Goal: Information Seeking & Learning: Compare options

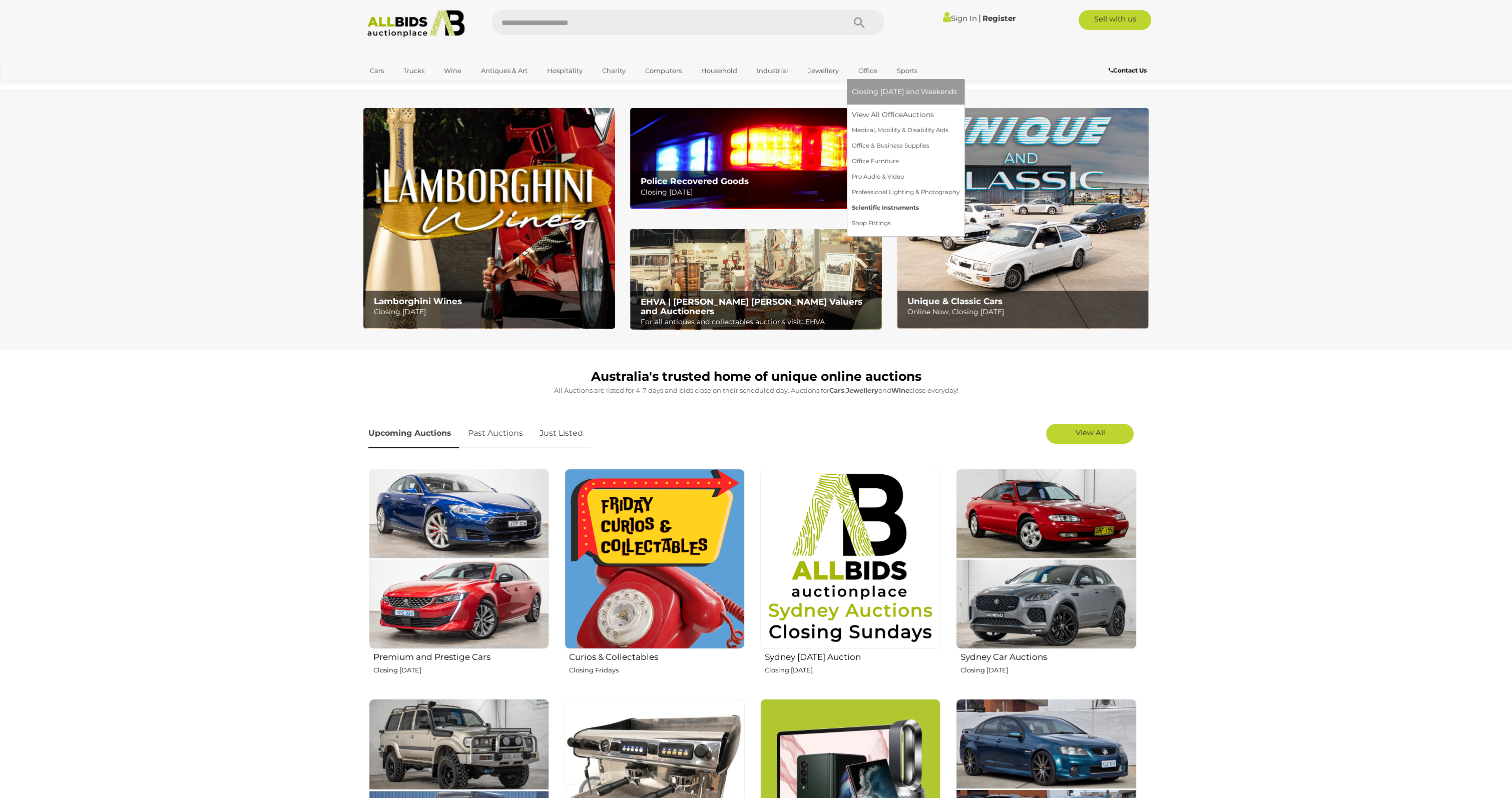
click at [878, 211] on link "Scientific Instruments" at bounding box center [905, 208] width 107 height 15
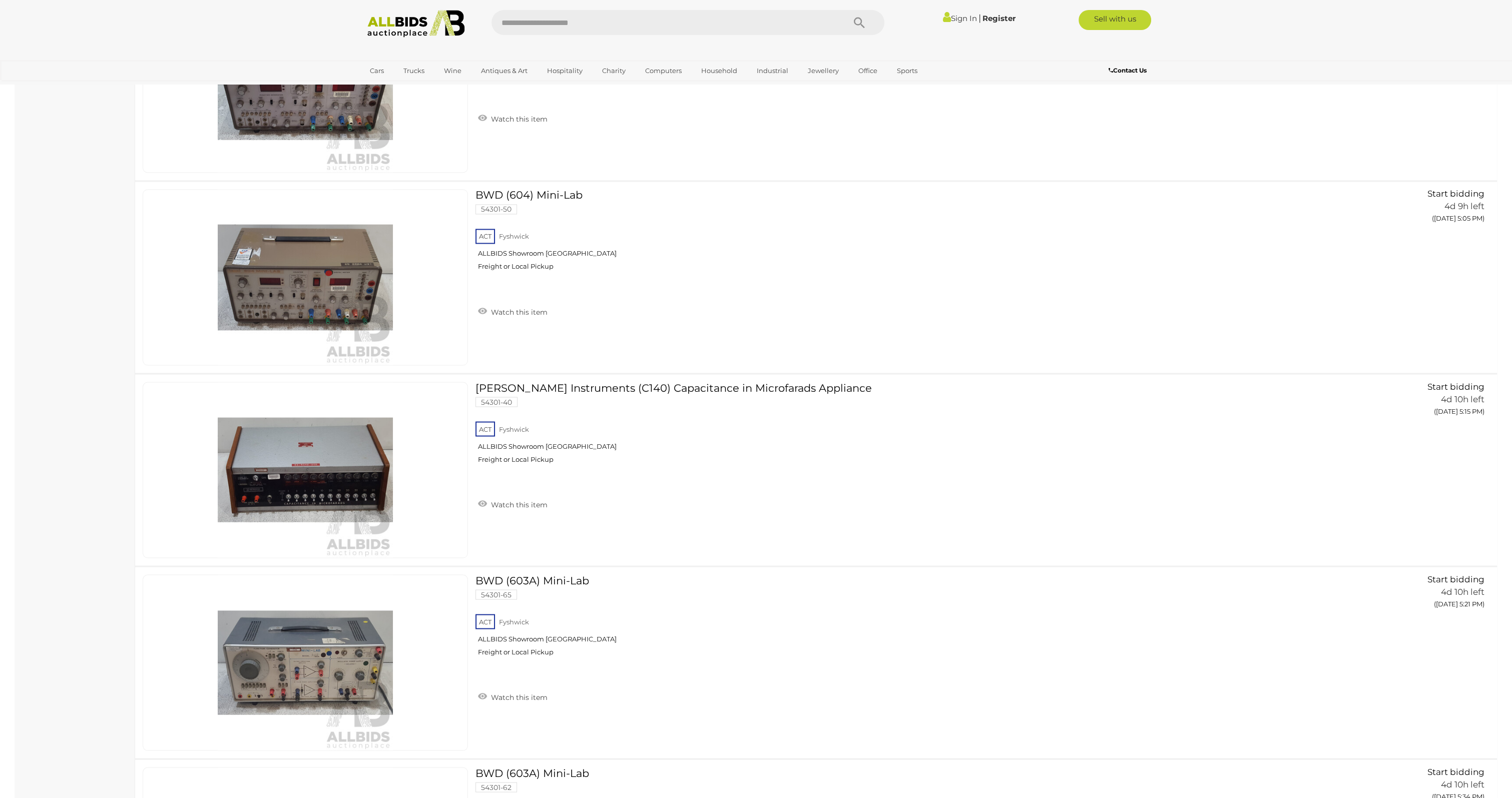
scroll to position [3540, 0]
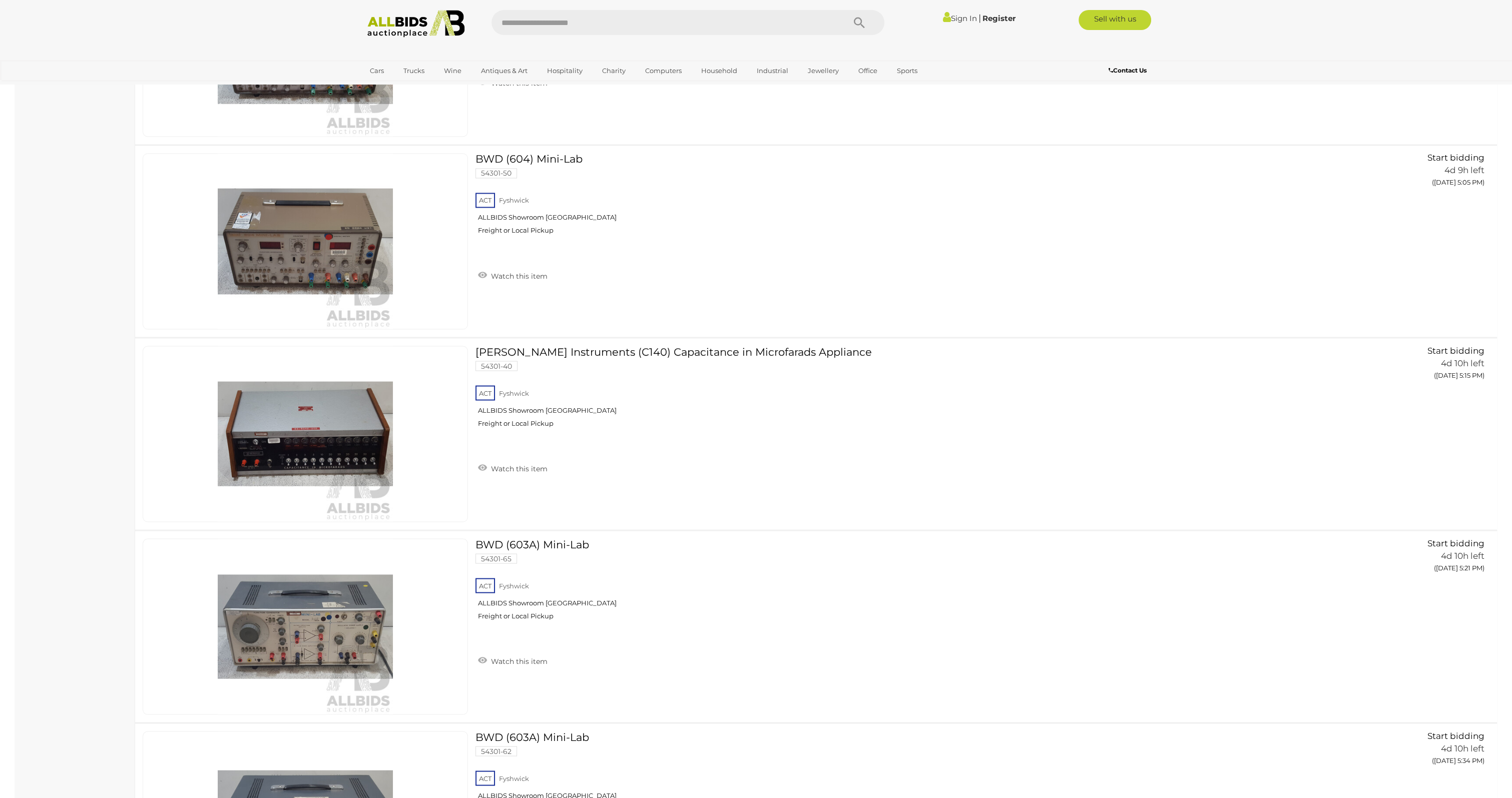
click at [431, 27] on img at bounding box center [416, 23] width 109 height 28
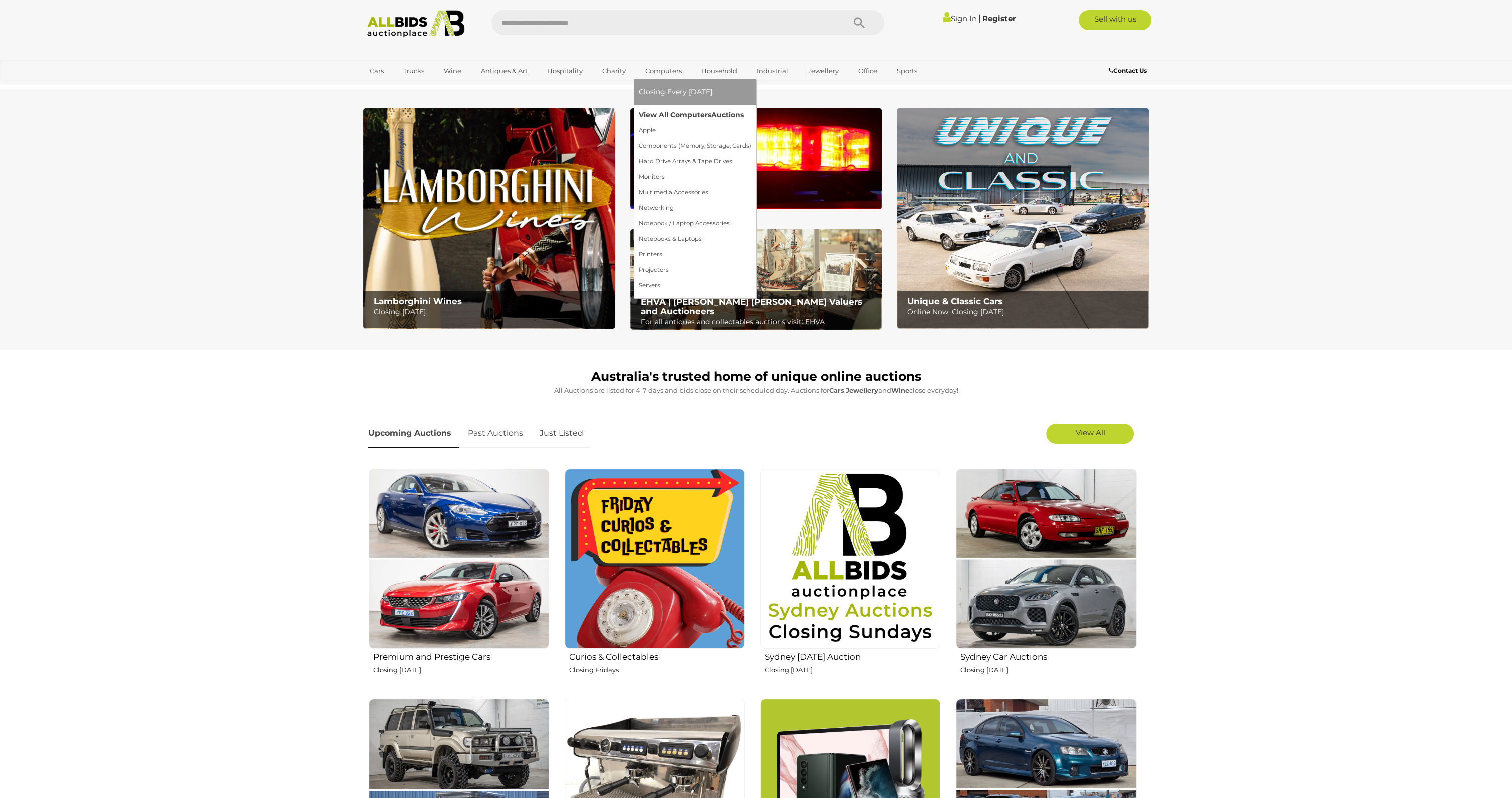
click at [671, 114] on link "View All Computers Auctions" at bounding box center [695, 114] width 113 height 15
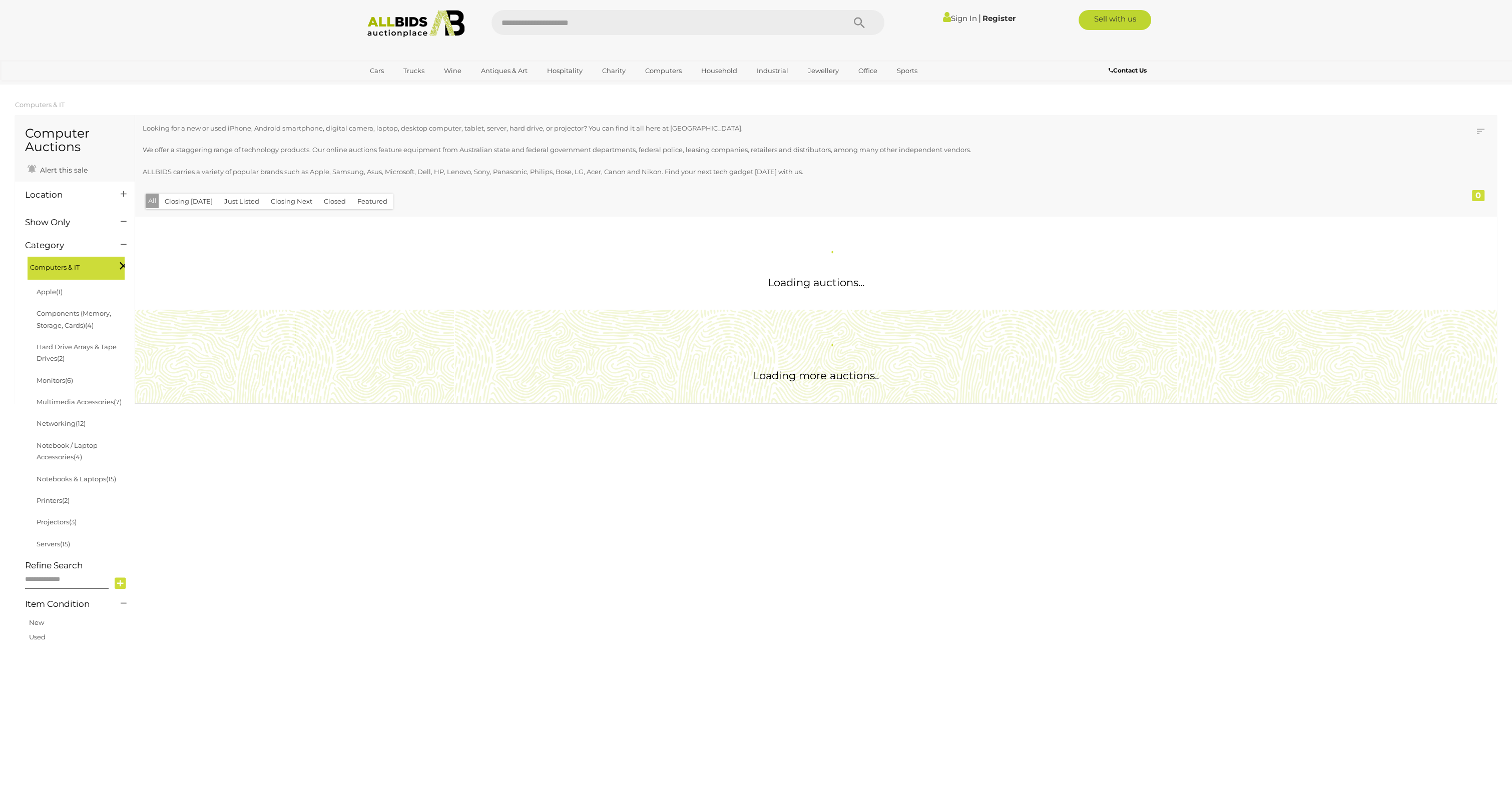
click at [417, 16] on img at bounding box center [416, 23] width 109 height 28
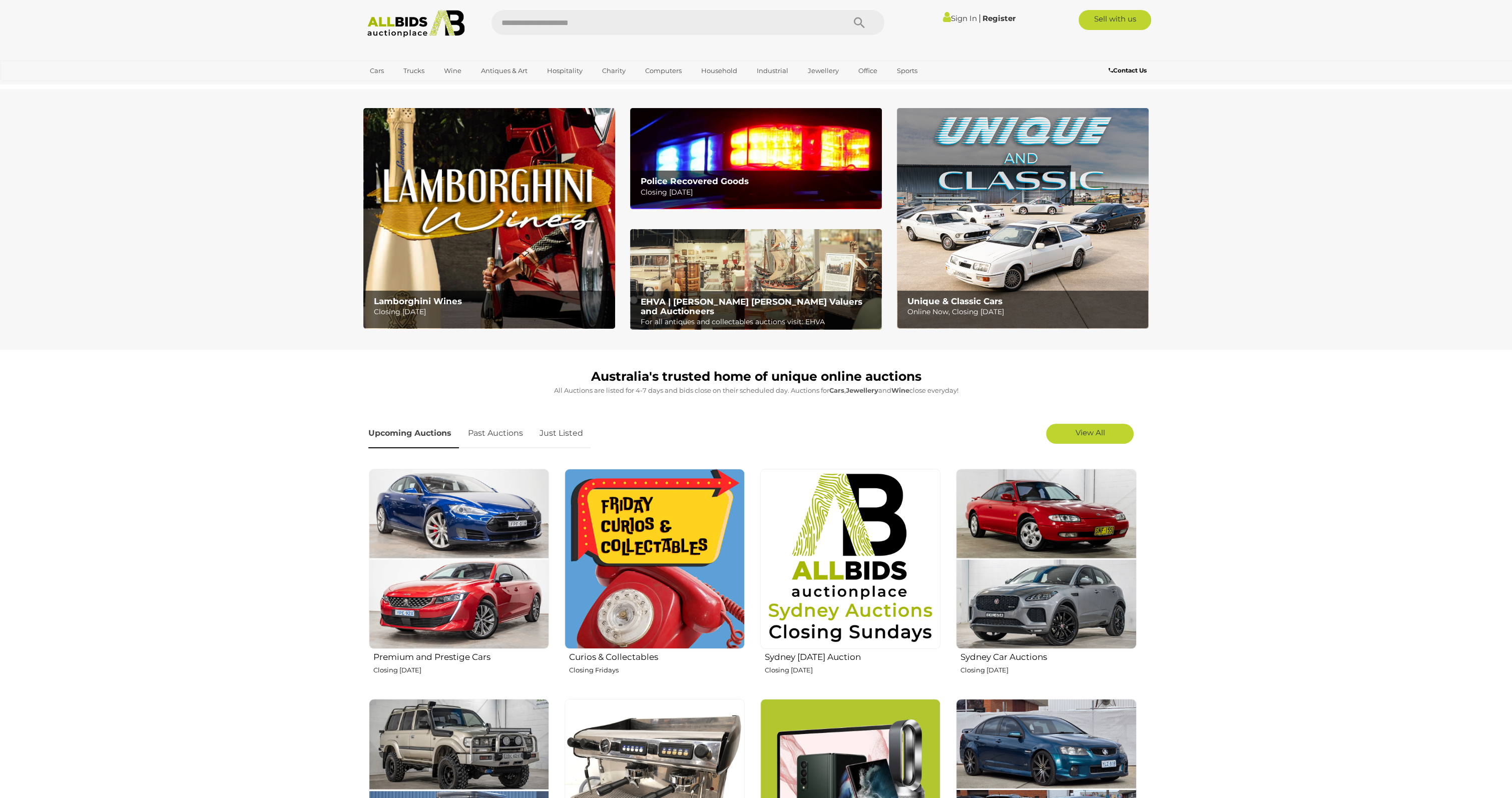
click at [966, 295] on div "Unique & Classic Cars Online Now, Closing [DATE]" at bounding box center [1025, 307] width 246 height 33
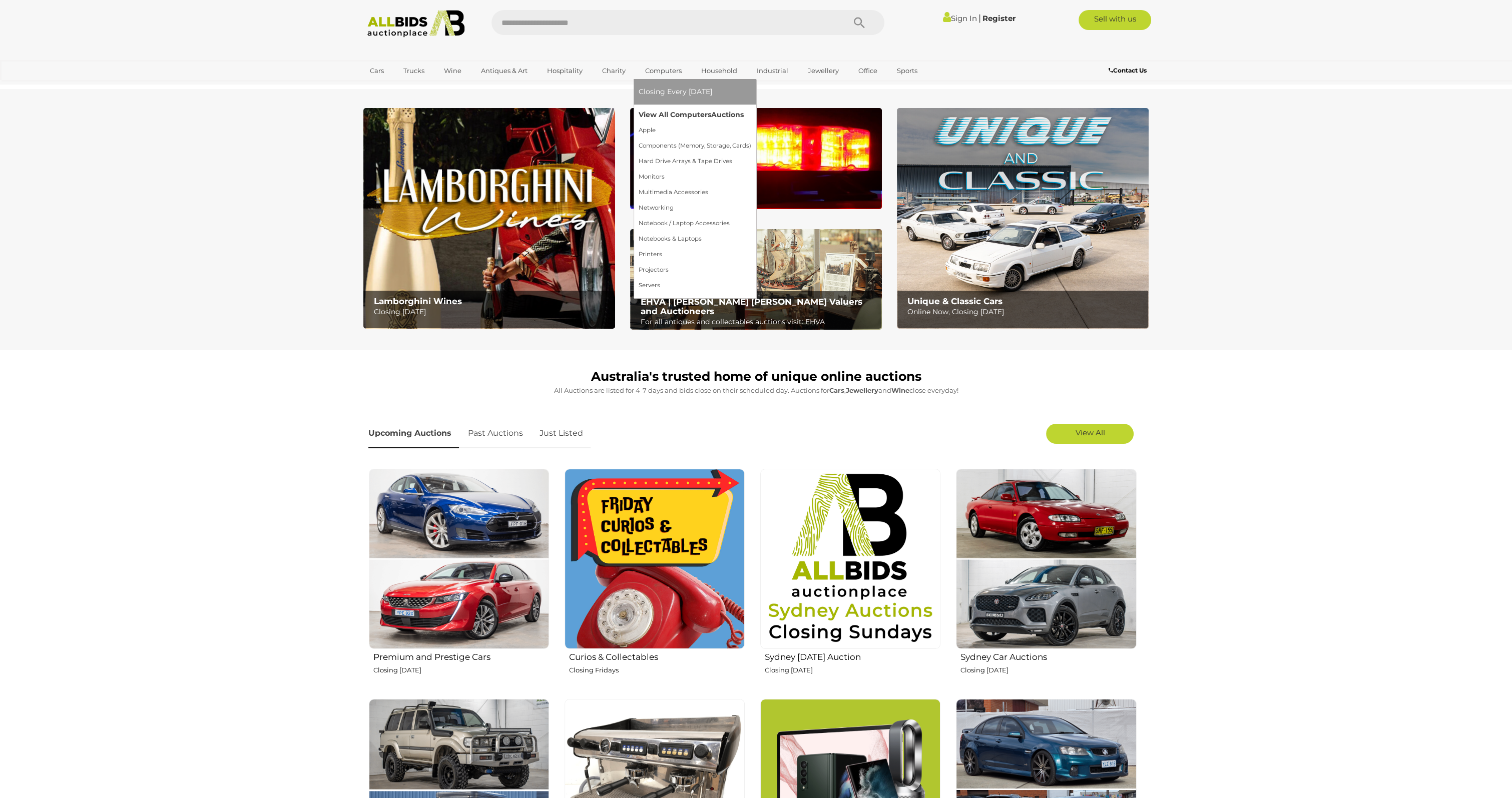
click at [670, 112] on link "View All Computers Auctions" at bounding box center [695, 114] width 113 height 15
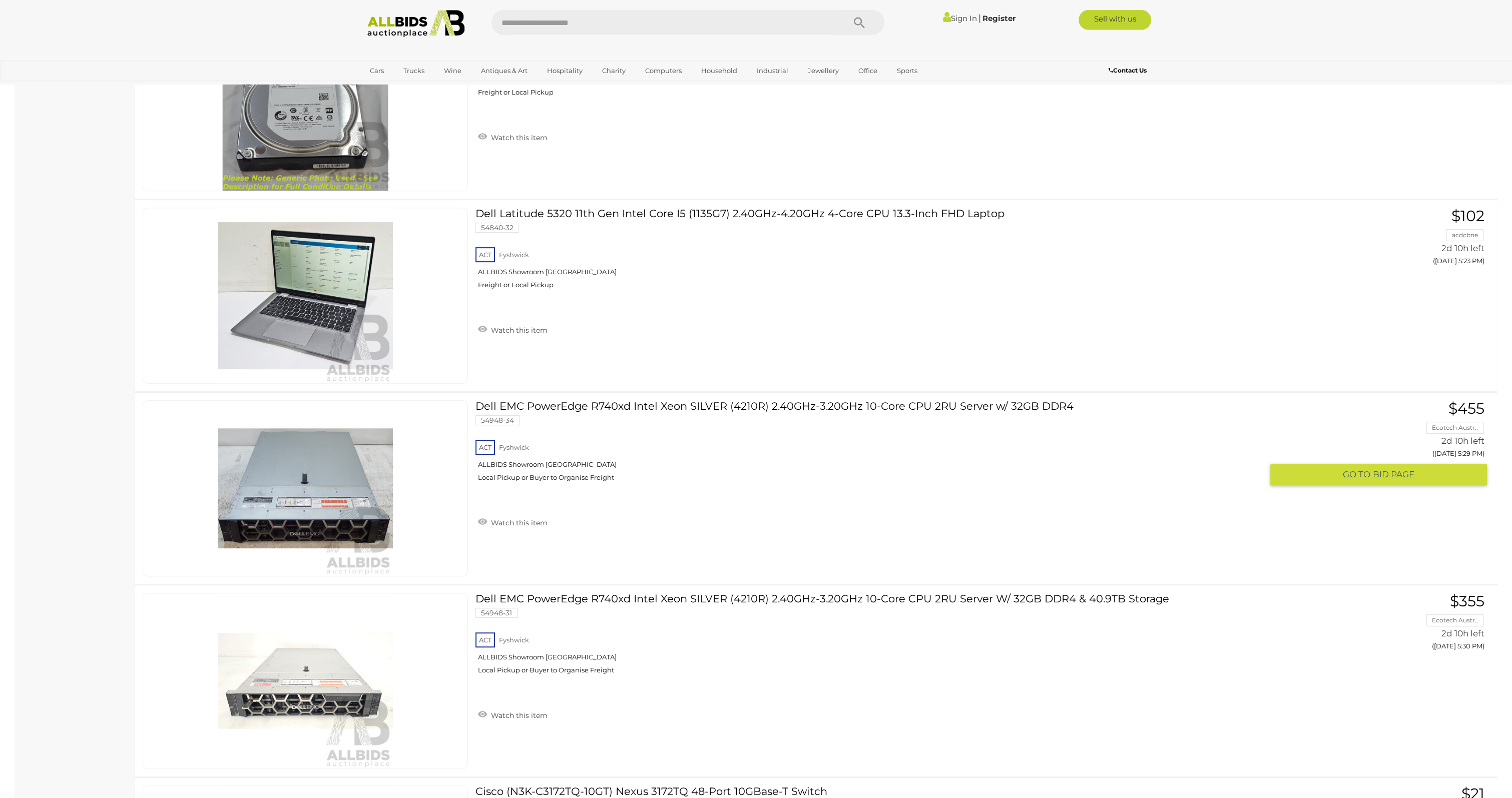
scroll to position [8506, 0]
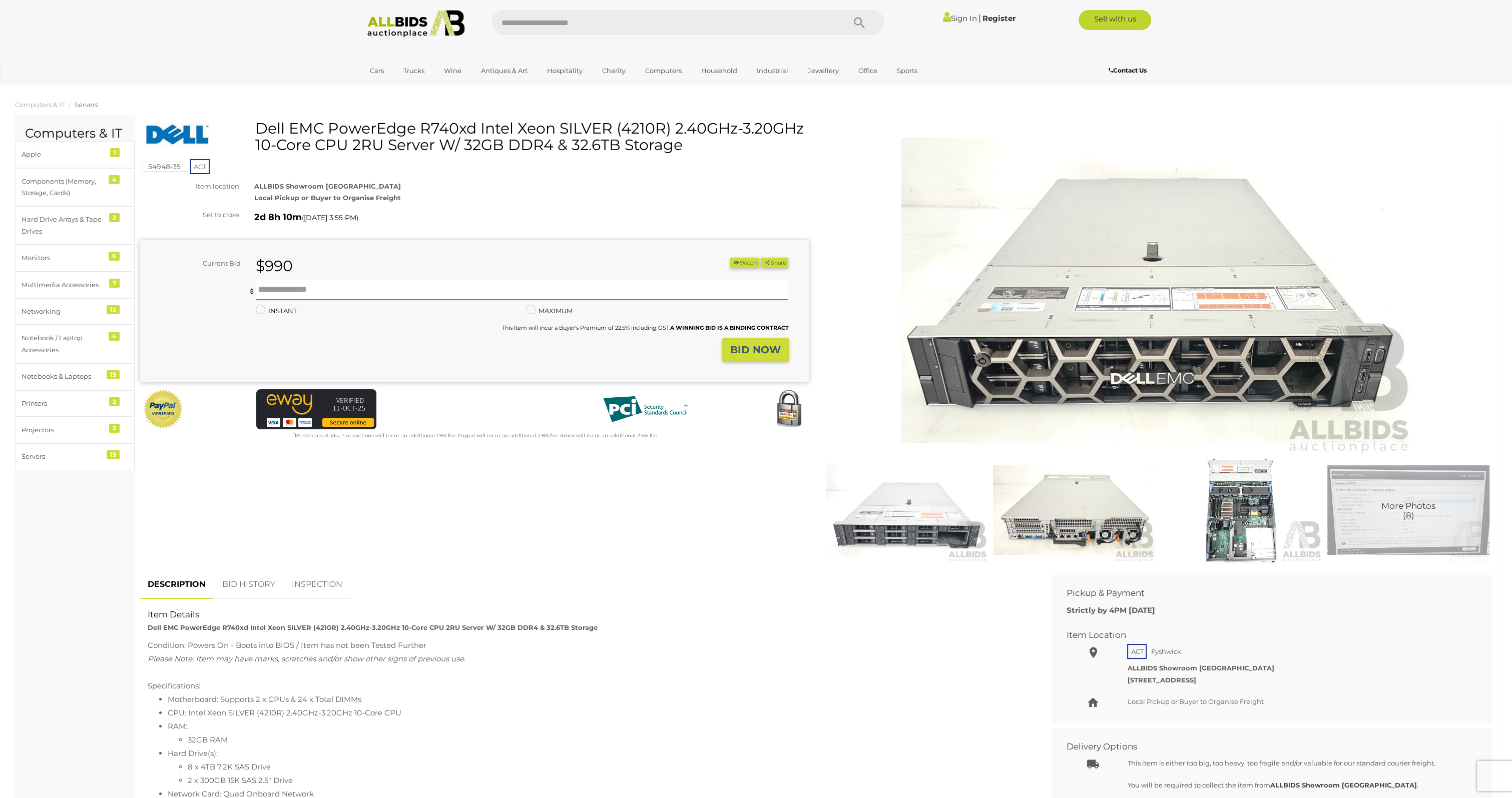
click at [939, 532] on img at bounding box center [907, 510] width 162 height 104
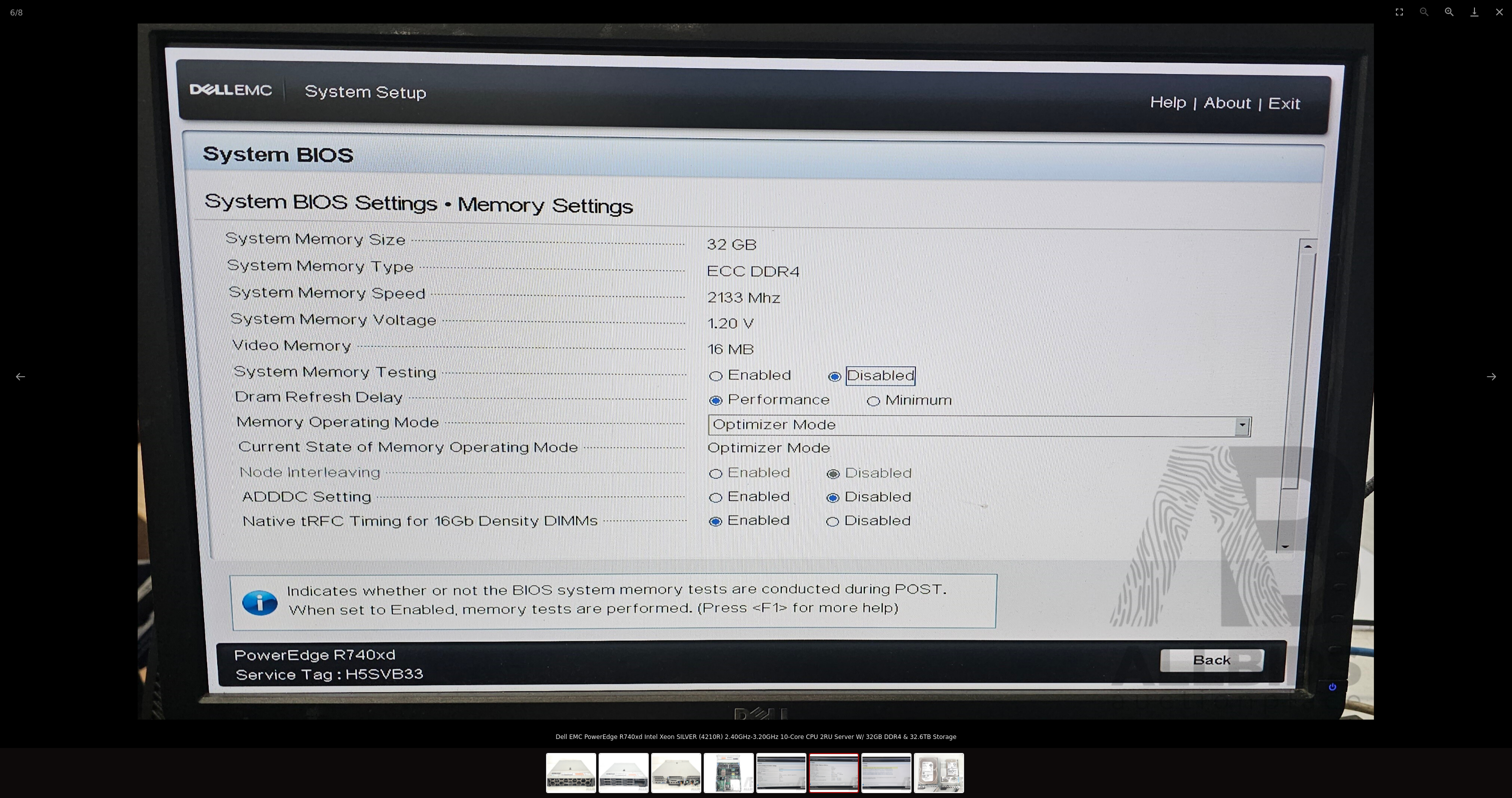
click at [1463, 191] on picture at bounding box center [756, 371] width 1512 height 696
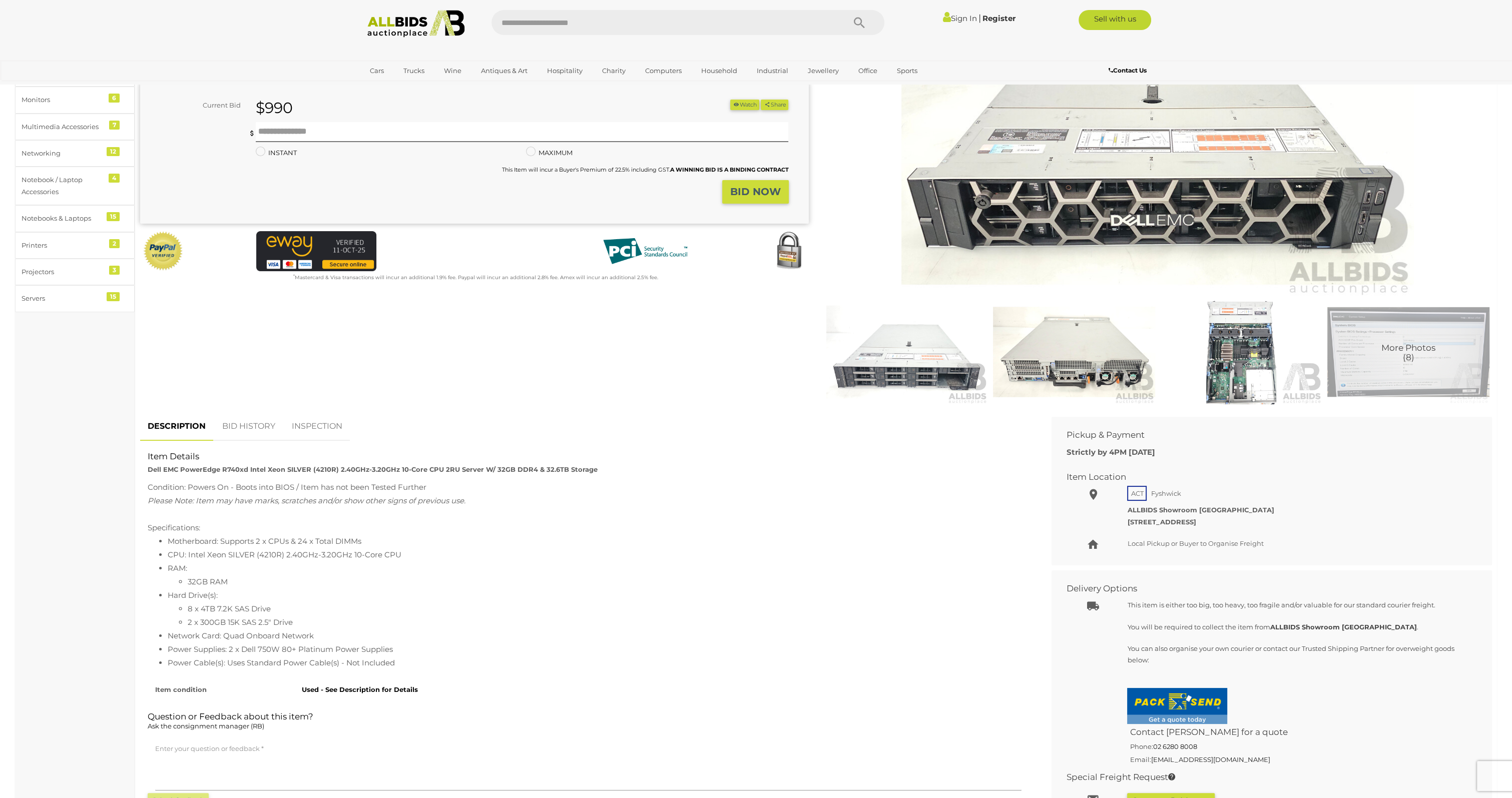
scroll to position [106, 0]
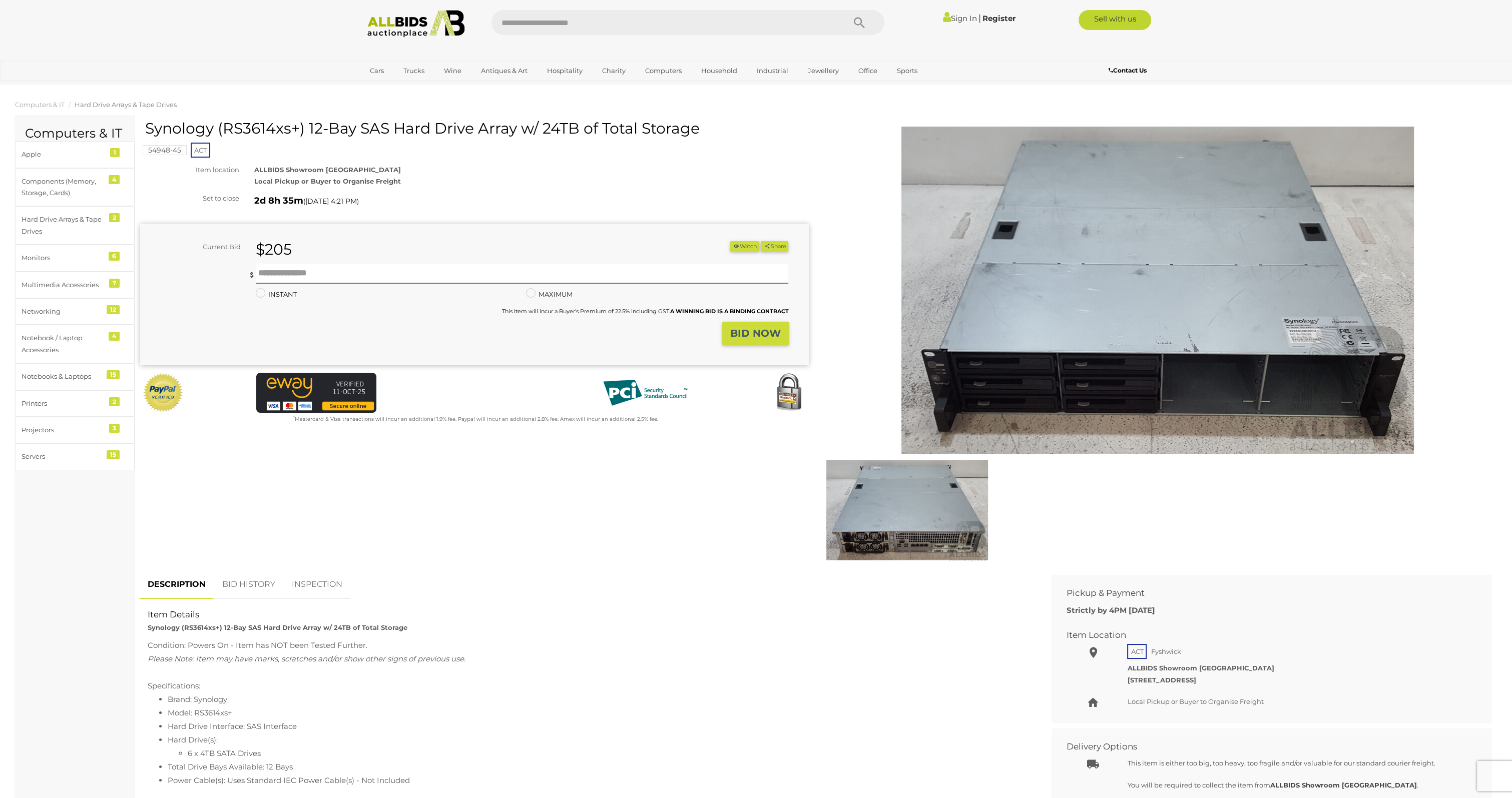
click at [1146, 282] on img at bounding box center [1157, 290] width 512 height 330
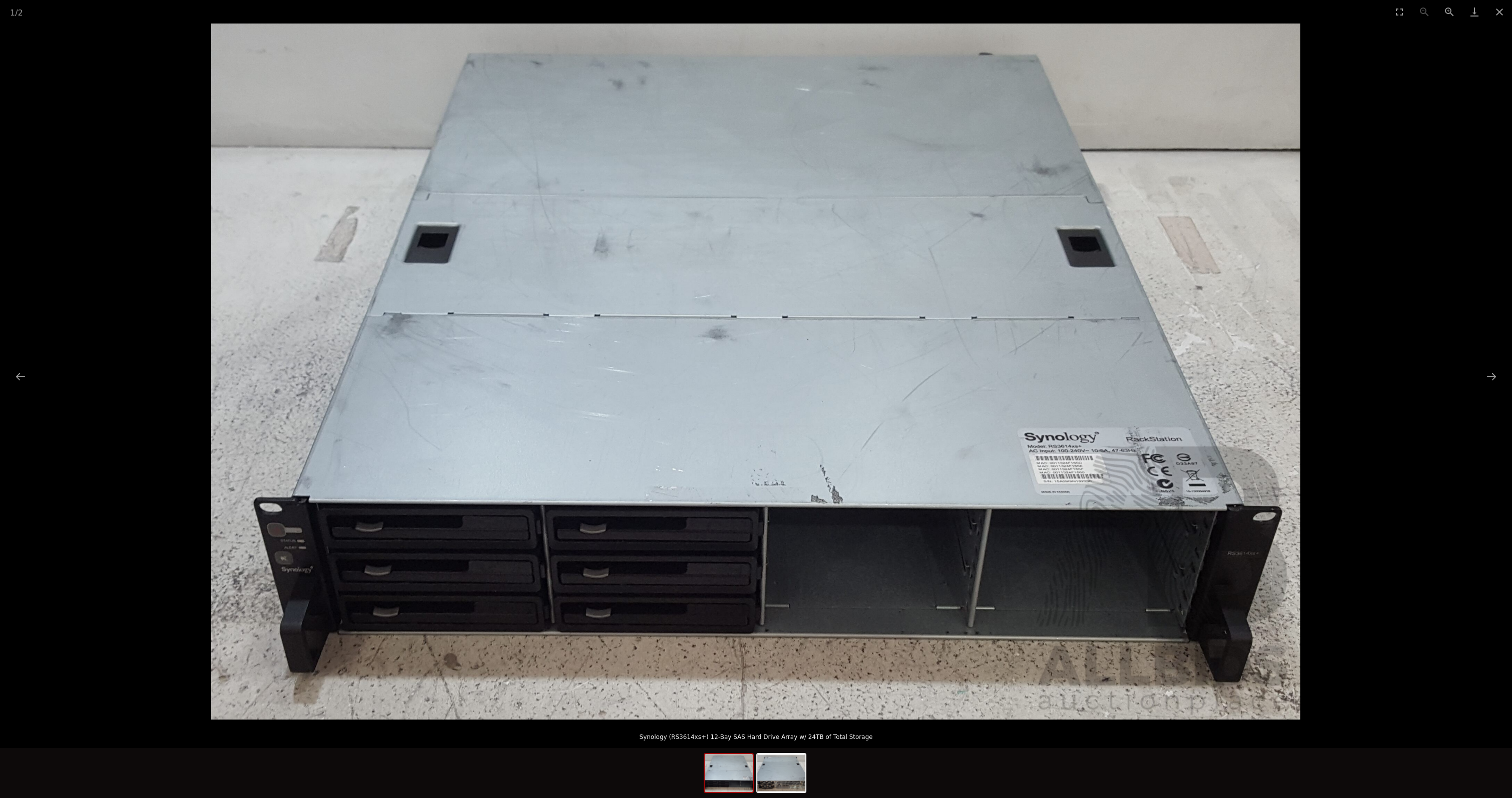
click at [1381, 111] on picture at bounding box center [756, 371] width 1512 height 696
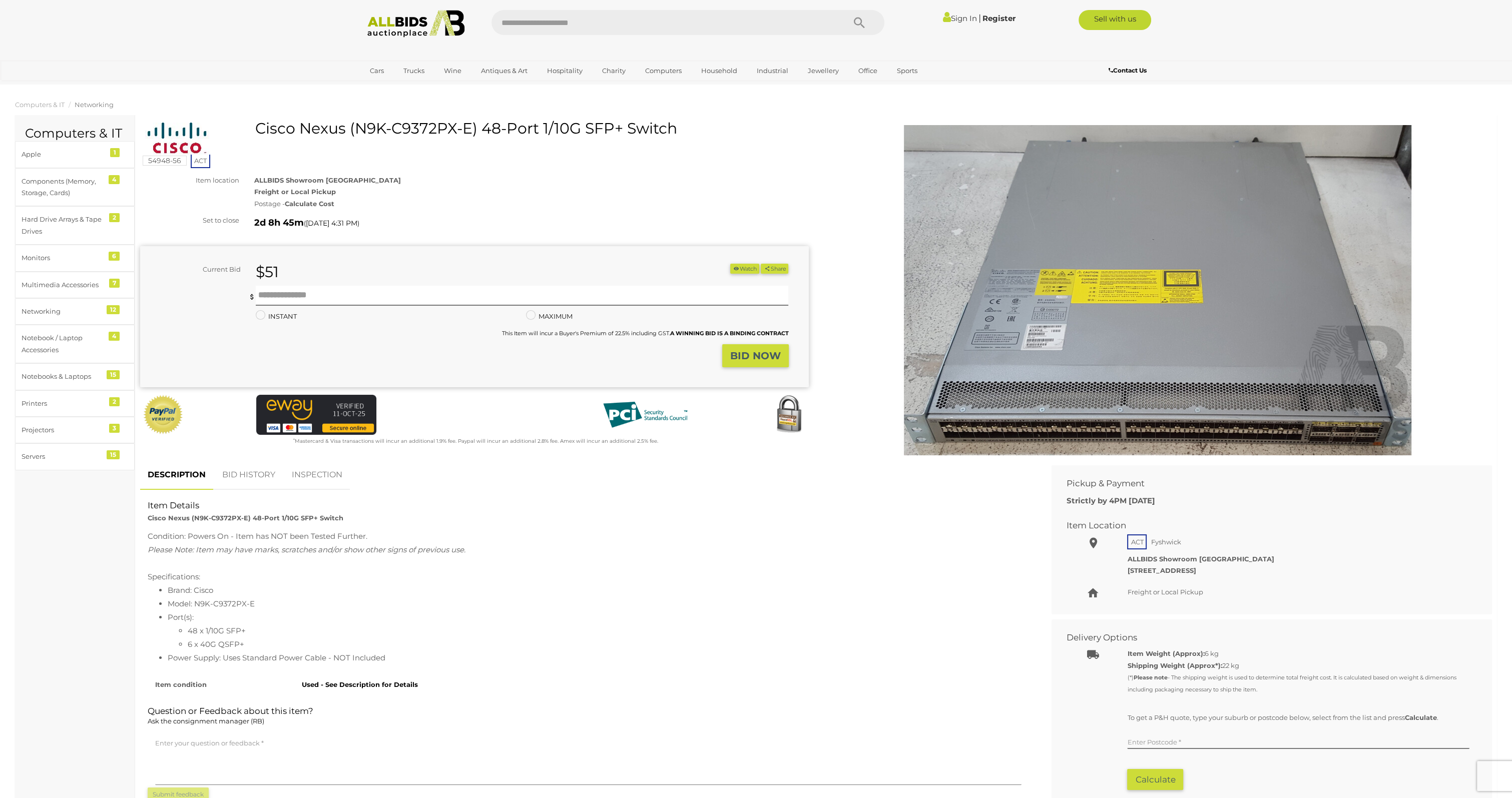
click at [1118, 321] on img at bounding box center [1157, 290] width 512 height 330
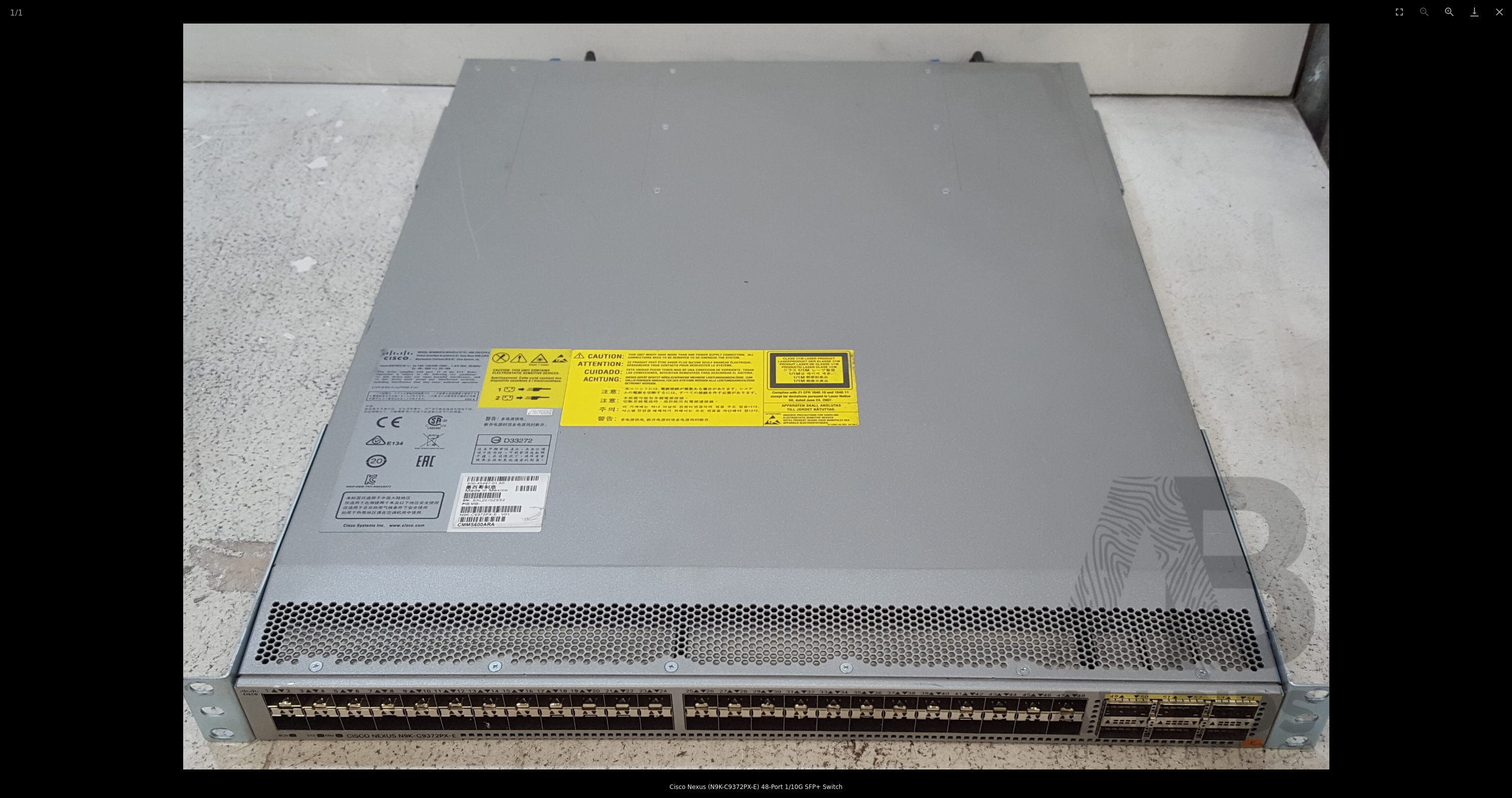
click at [1417, 129] on picture at bounding box center [756, 396] width 1512 height 746
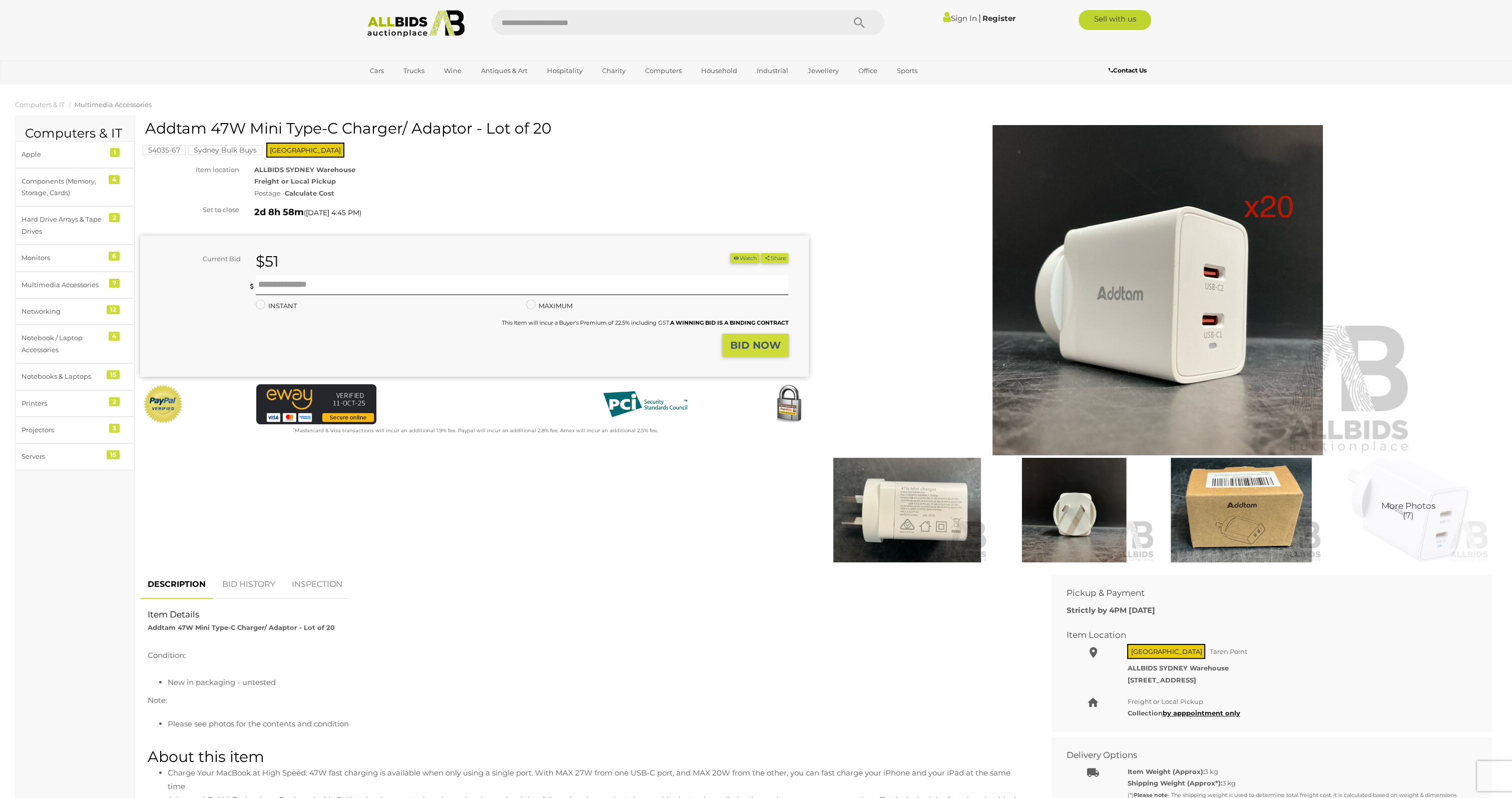
click at [930, 519] on img at bounding box center [907, 510] width 162 height 104
